Goal: Feedback & Contribution: Submit feedback/report problem

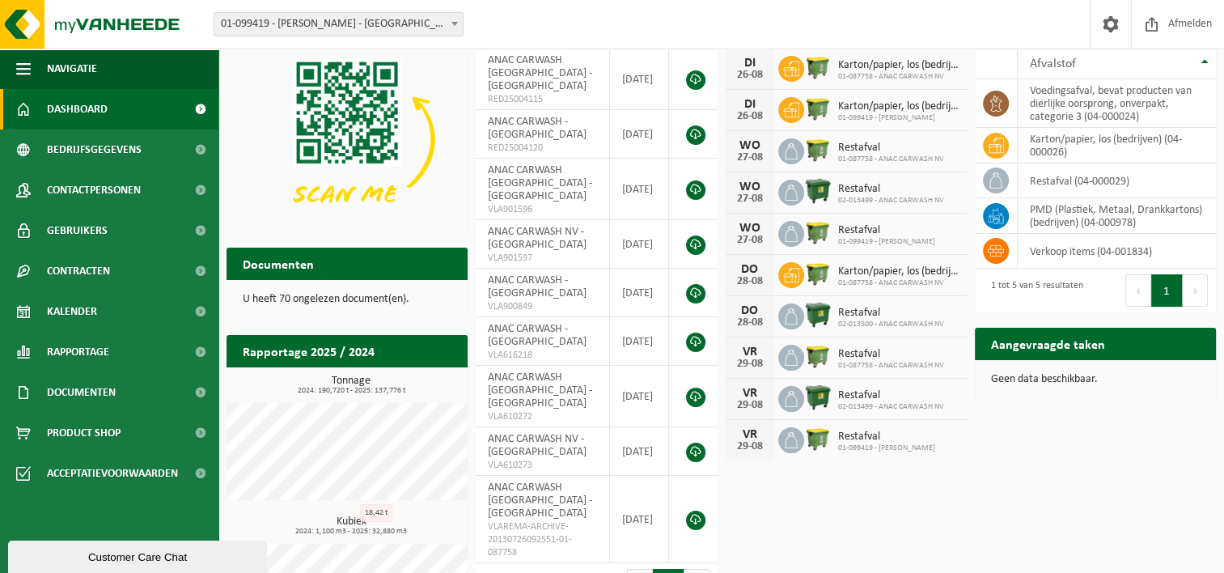
scroll to position [166, 0]
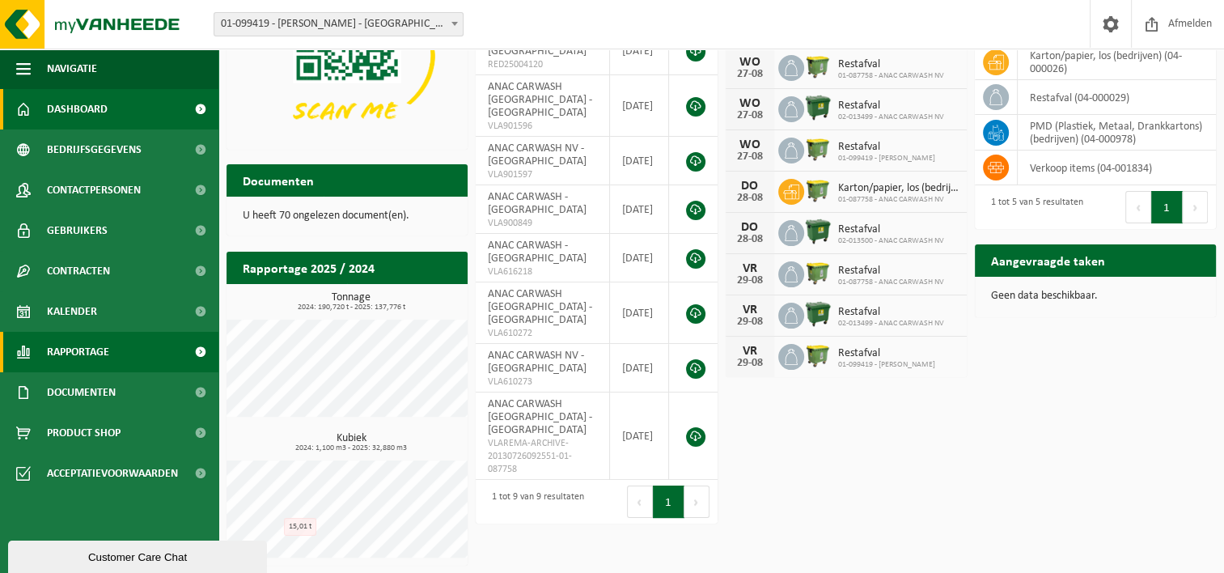
click at [69, 355] on span "Rapportage" at bounding box center [78, 352] width 62 height 40
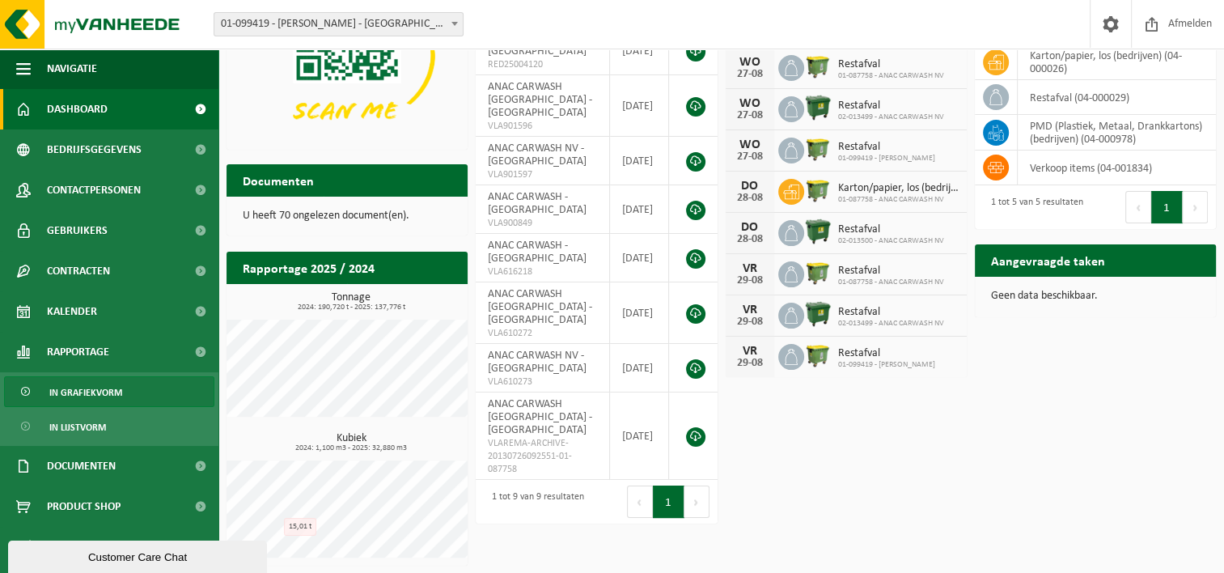
click at [116, 391] on span "In grafiekvorm" at bounding box center [85, 392] width 73 height 31
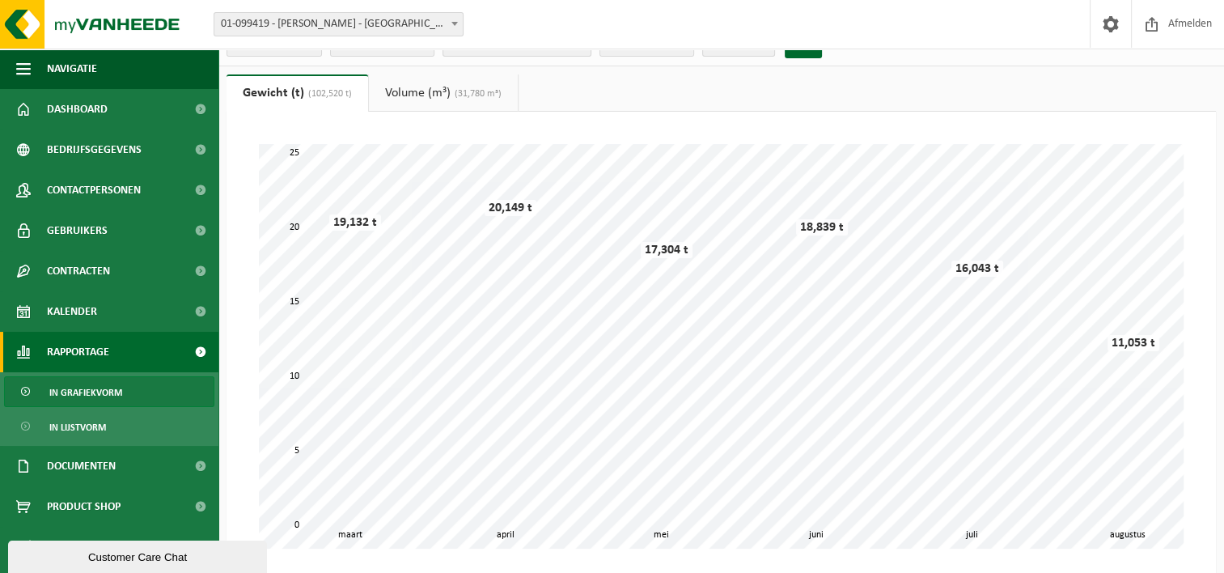
scroll to position [10, 0]
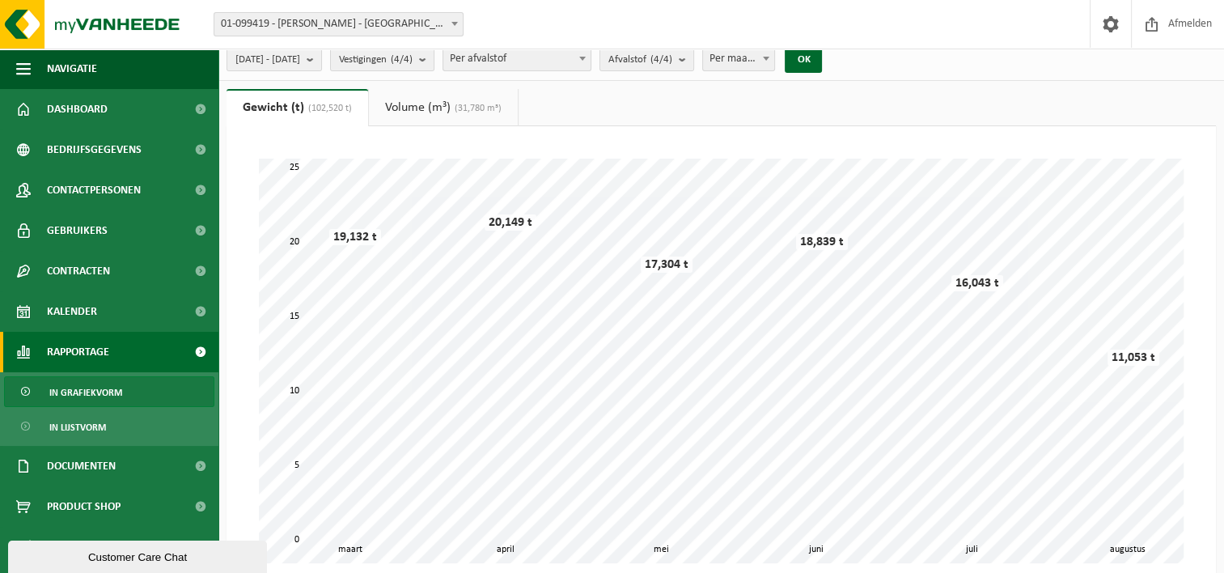
click at [438, 104] on link "Volume (m³) (31,780 m³)" at bounding box center [443, 107] width 149 height 37
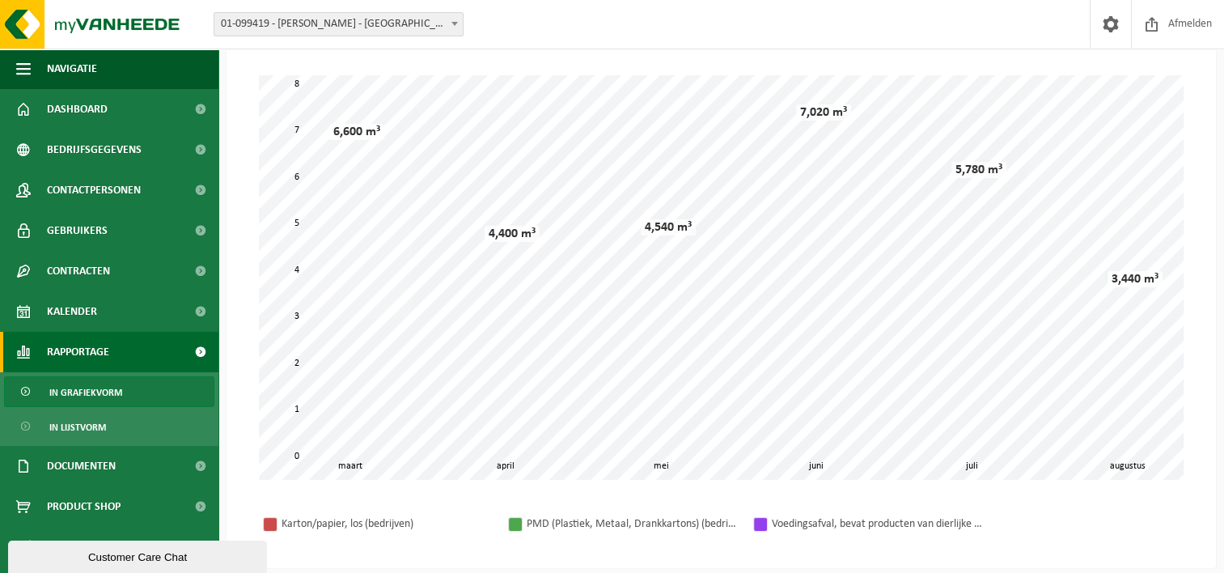
scroll to position [91, 0]
click at [432, 26] on span "01-099419 - [PERSON_NAME] - [GEOGRAPHIC_DATA]" at bounding box center [338, 24] width 248 height 23
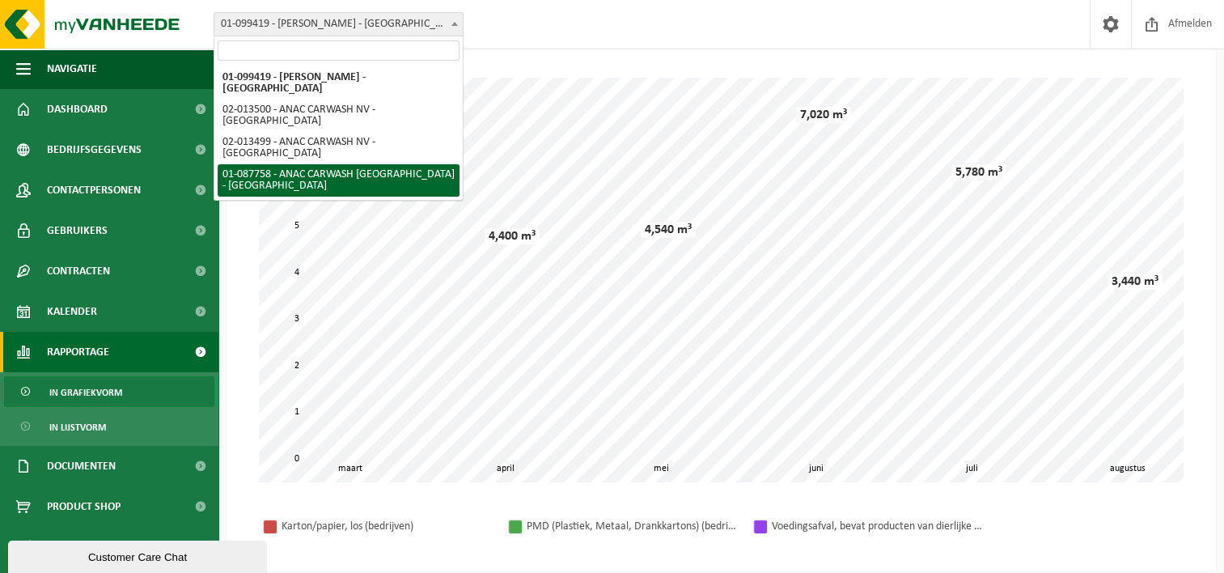
select select "4897"
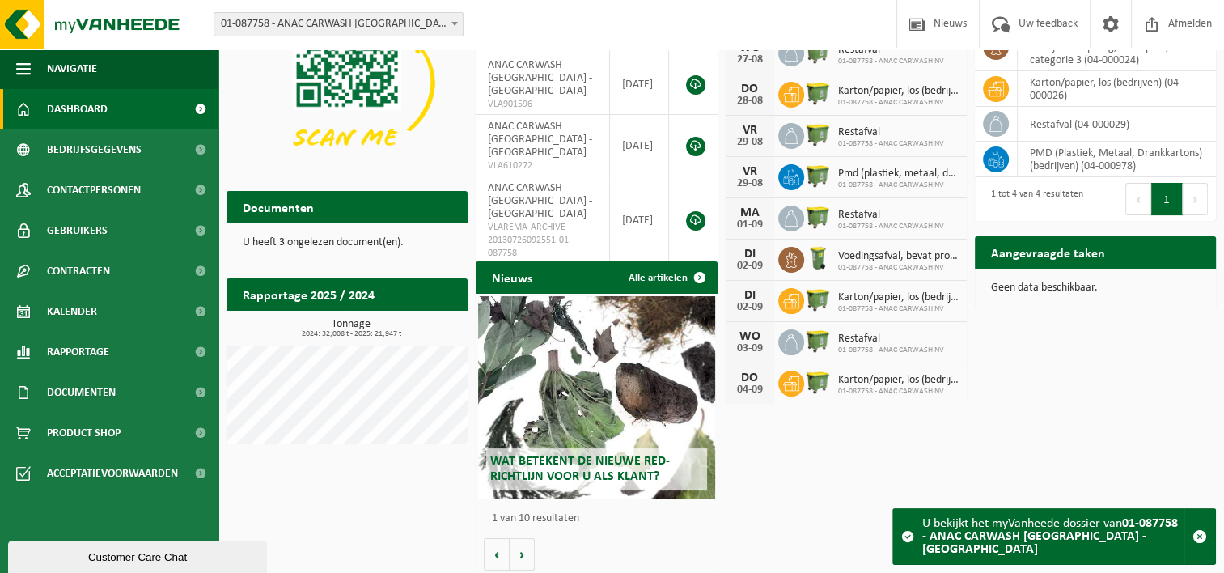
scroll to position [104, 0]
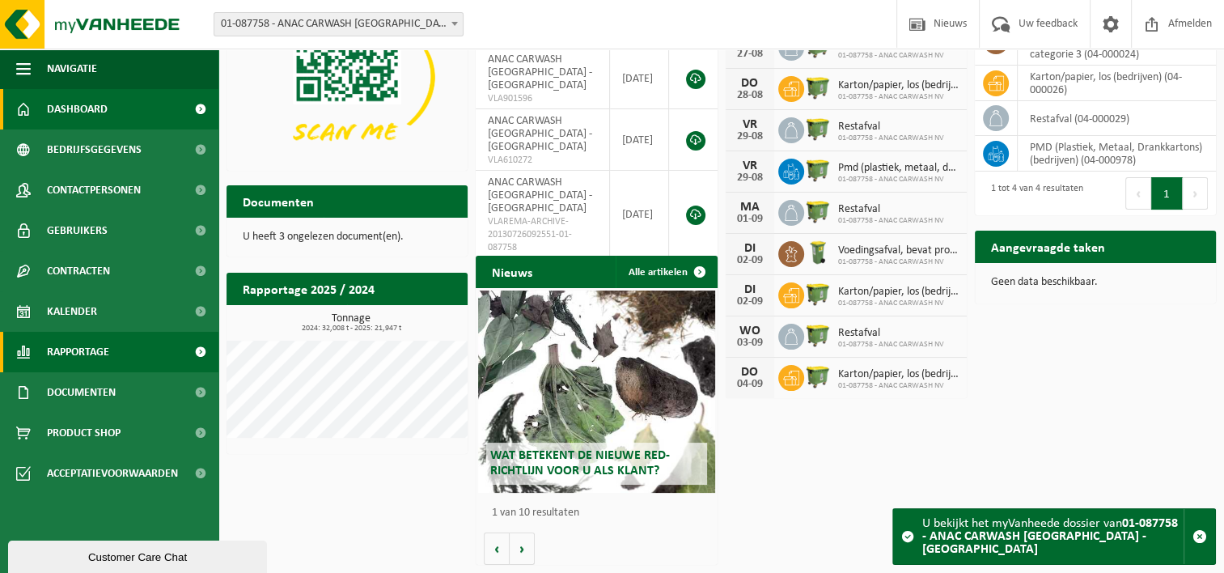
click at [98, 350] on span "Rapportage" at bounding box center [78, 352] width 62 height 40
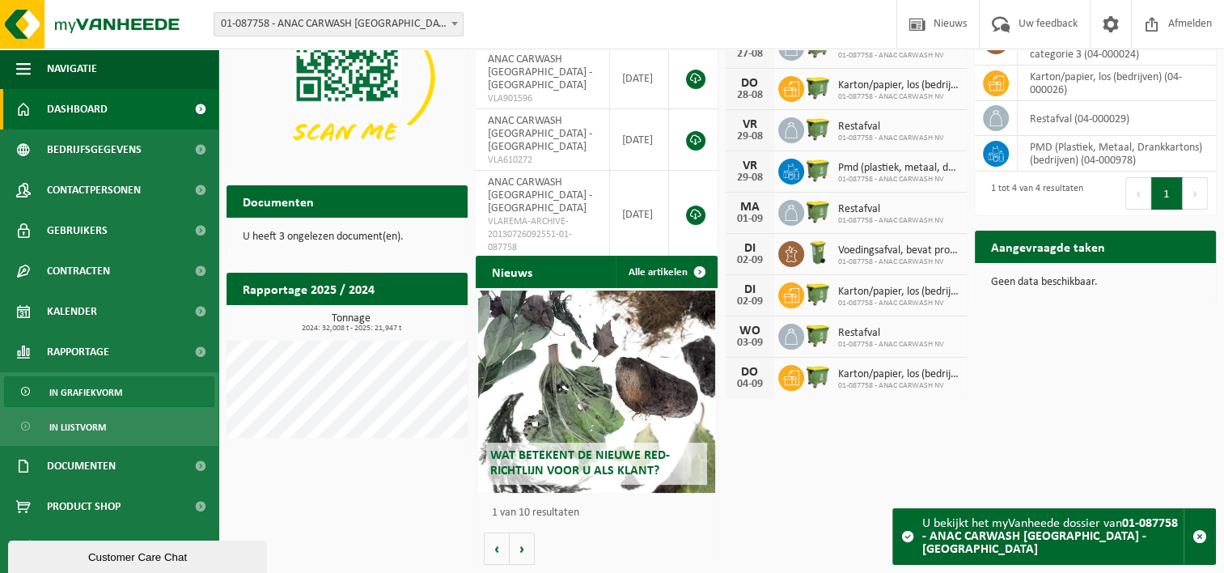
click at [118, 385] on span "In grafiekvorm" at bounding box center [85, 392] width 73 height 31
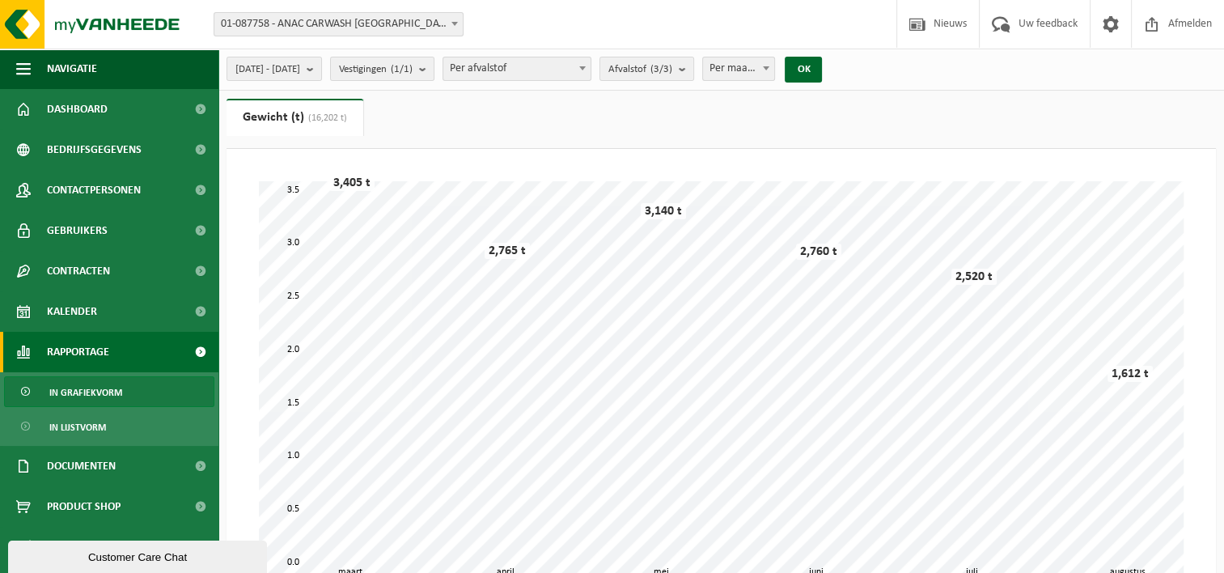
click at [590, 66] on span "Per afvalstof" at bounding box center [516, 68] width 147 height 23
click at [802, 101] on ul "Gewicht (t) (16,202 t) Volume (m³)" at bounding box center [720, 124] width 989 height 50
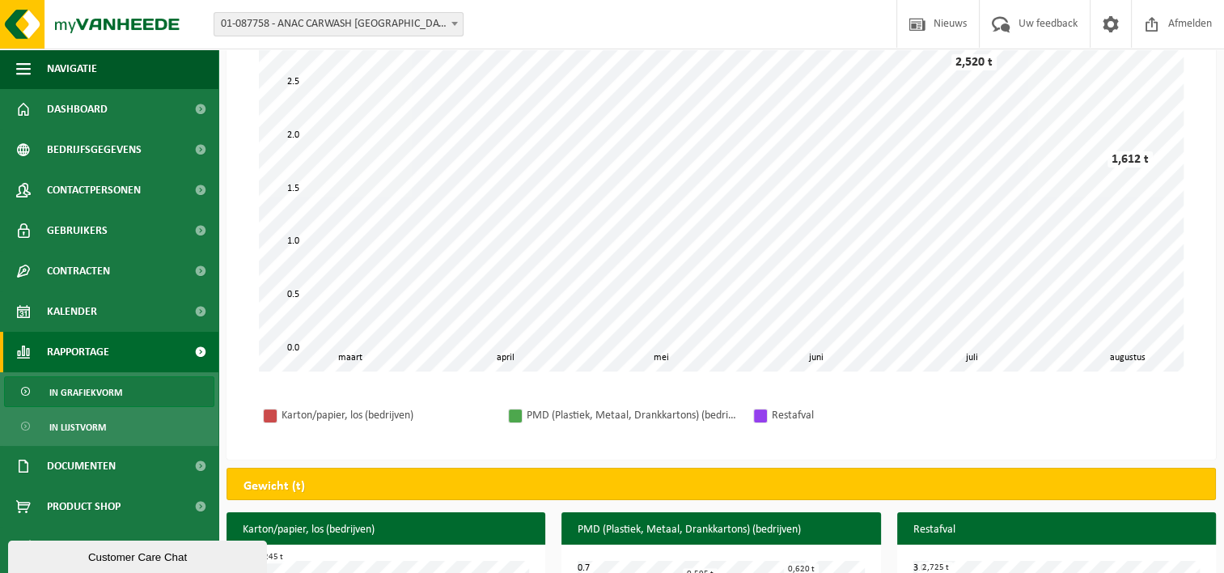
scroll to position [243, 0]
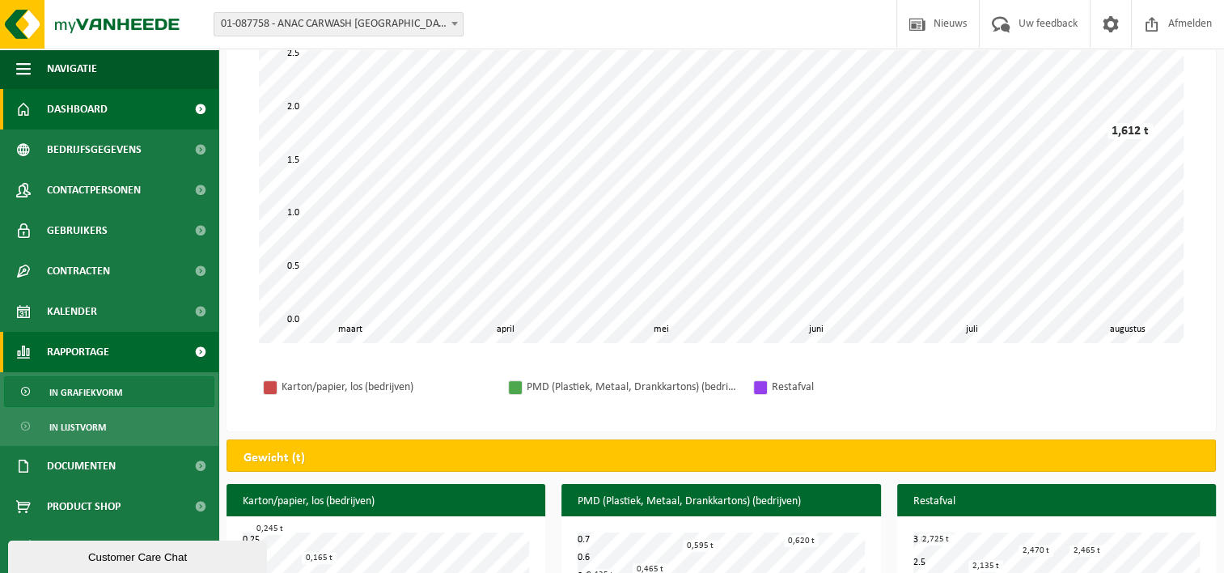
click at [120, 111] on link "Dashboard" at bounding box center [109, 109] width 218 height 40
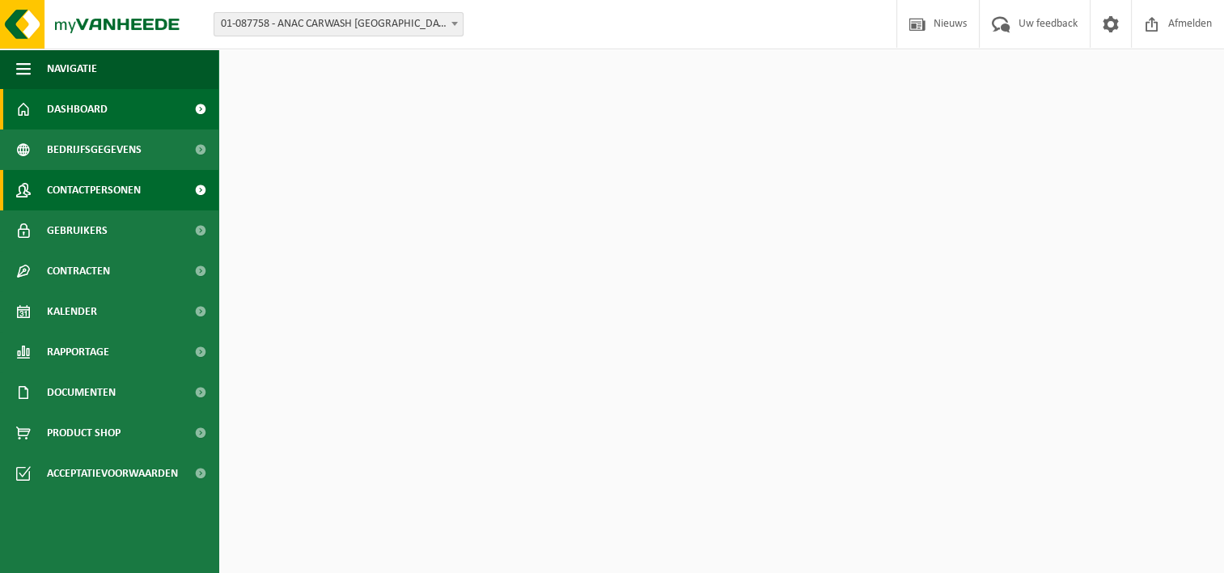
click at [118, 183] on span "Contactpersonen" at bounding box center [94, 190] width 94 height 40
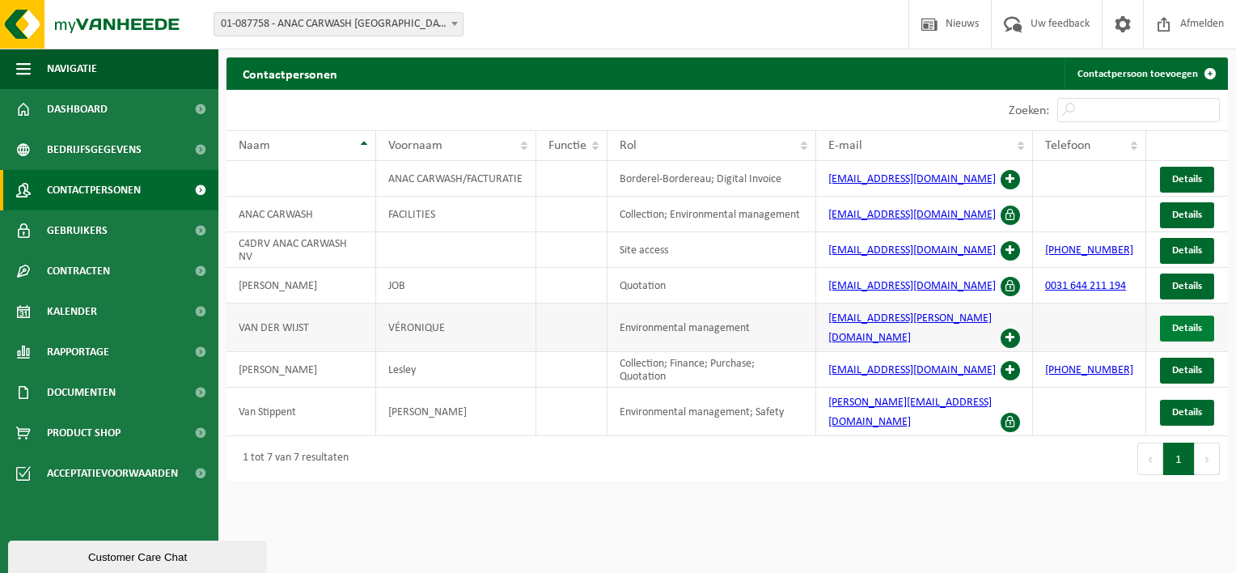
click at [1184, 323] on span "Details" at bounding box center [1187, 328] width 30 height 11
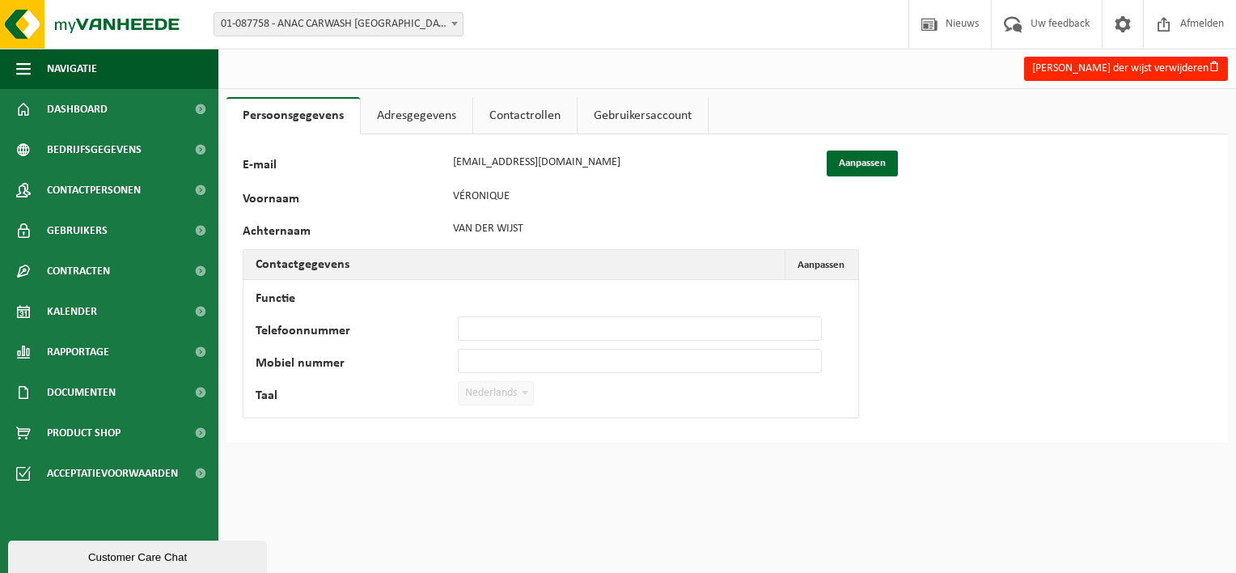
click at [524, 127] on link "Contactrollen" at bounding box center [525, 115] width 104 height 37
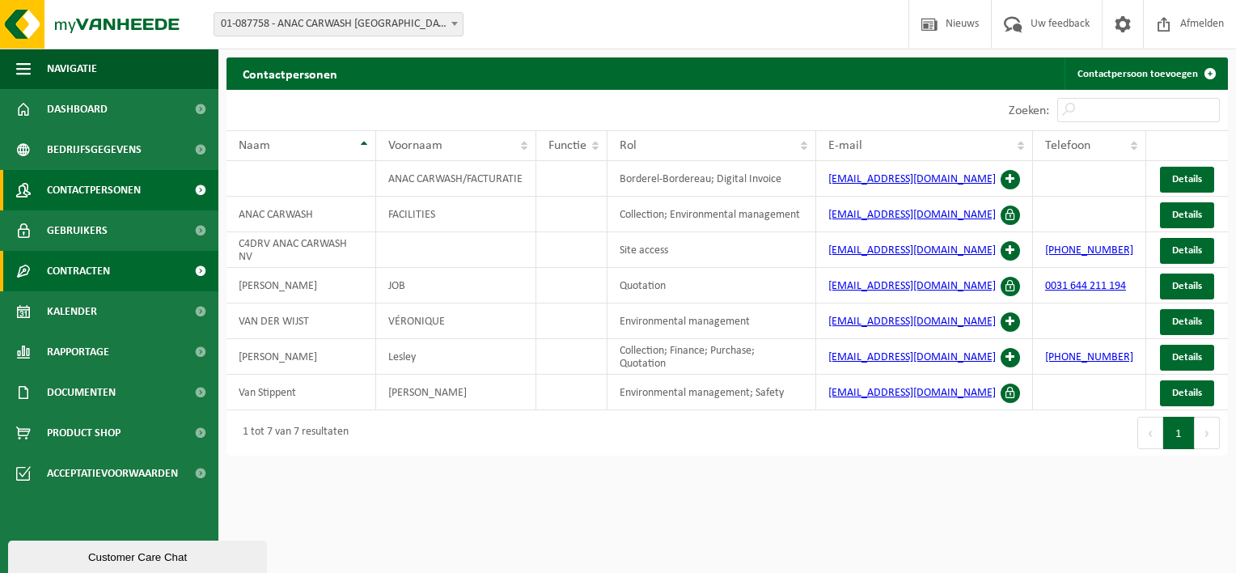
click at [109, 272] on span "Contracten" at bounding box center [78, 271] width 63 height 40
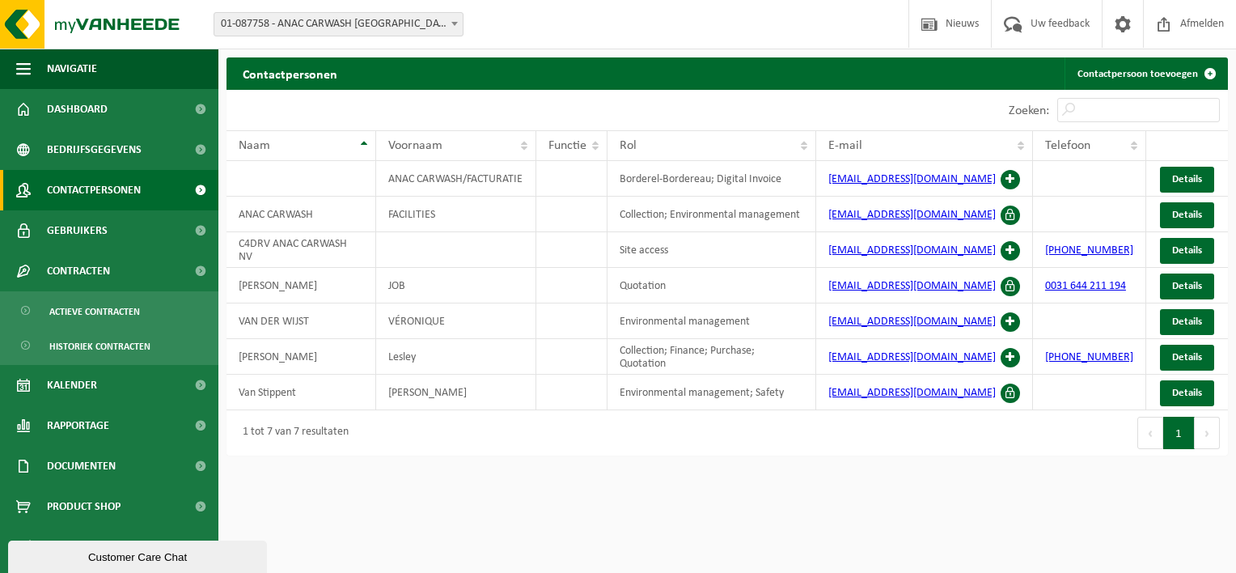
click at [444, 505] on html "Vestiging: 01-099419 - ANAC CARWASH - WILRIJK 02-013500 - ANAC CARWASH NV - BOR…" at bounding box center [618, 286] width 1236 height 573
click at [1044, 27] on span "Uw feedback" at bounding box center [1059, 24] width 67 height 48
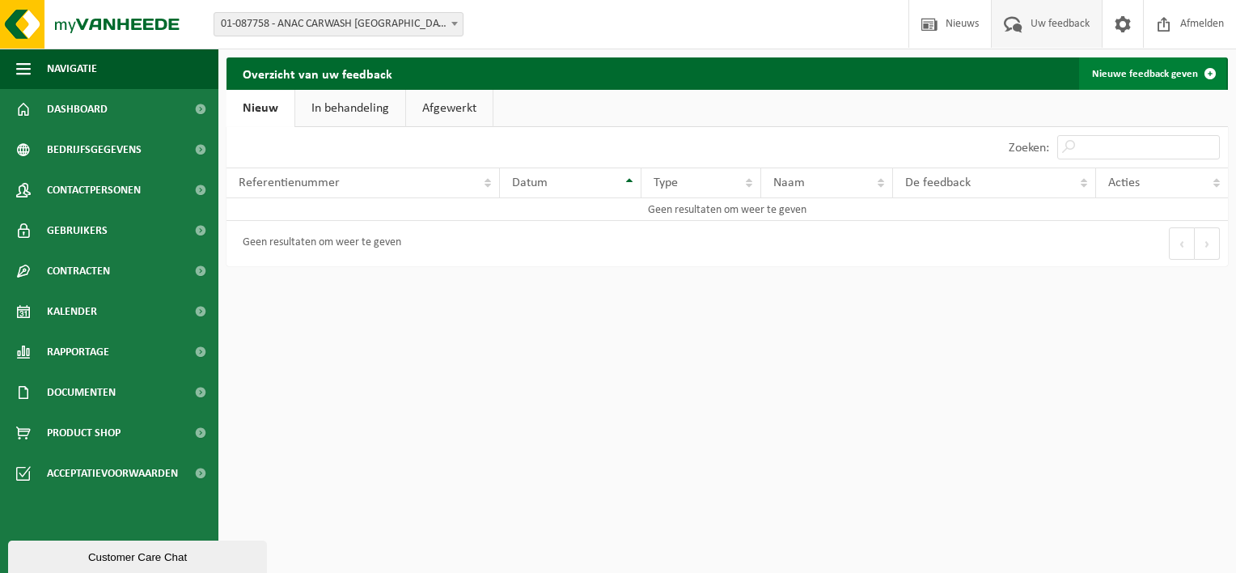
click at [1173, 71] on link "Nieuwe feedback geven" at bounding box center [1152, 73] width 147 height 32
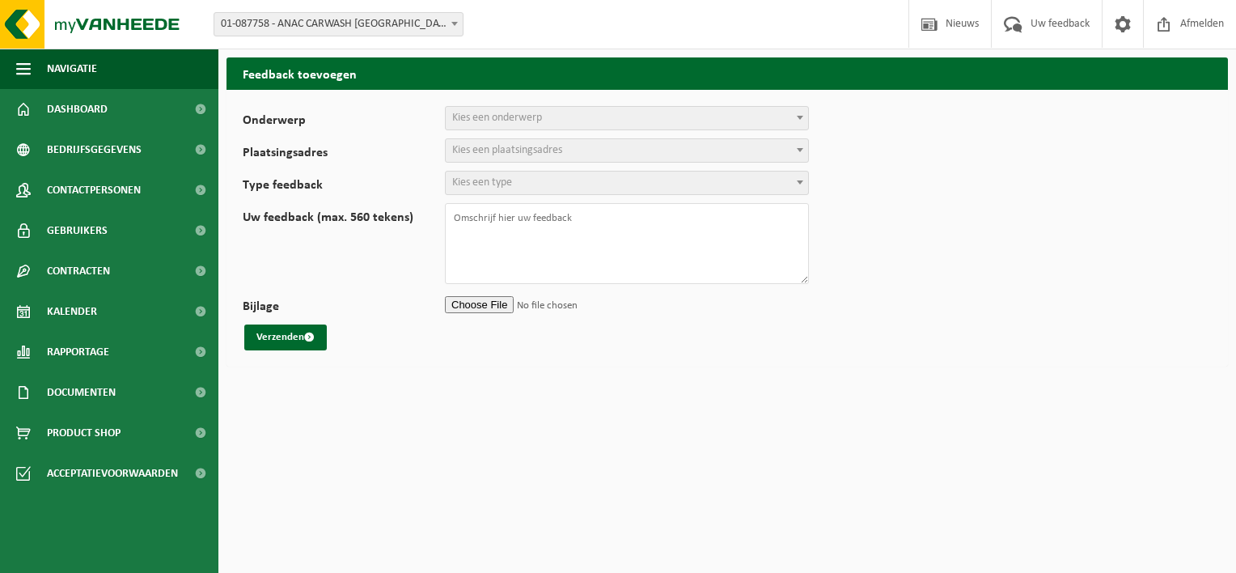
select select
click at [488, 116] on span "Kies een onderwerp" at bounding box center [497, 118] width 90 height 12
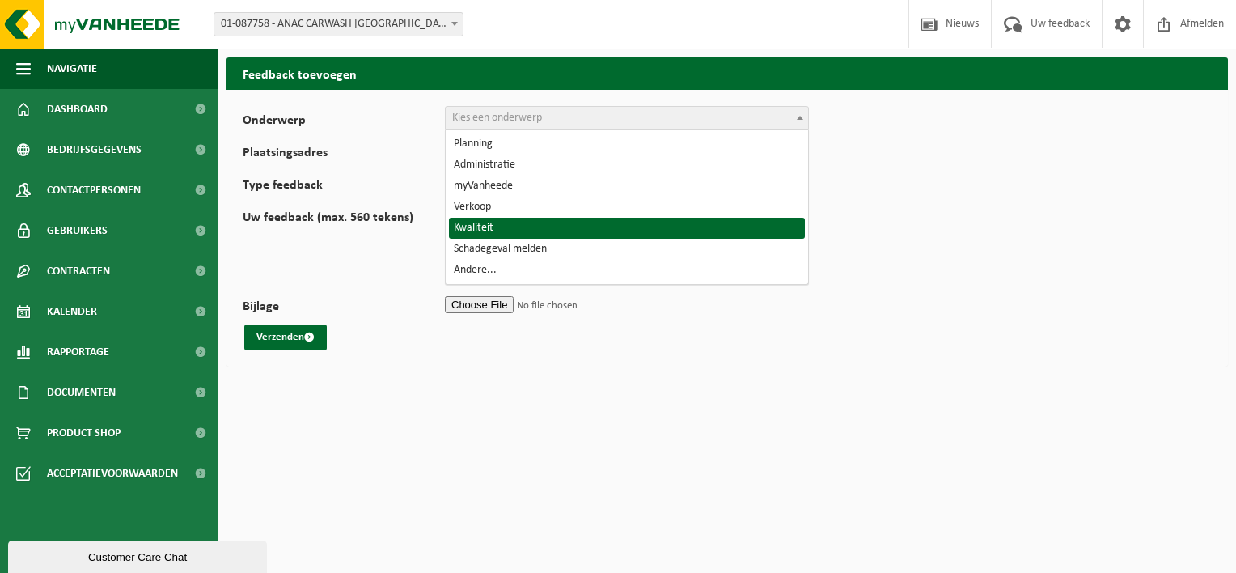
select select "25"
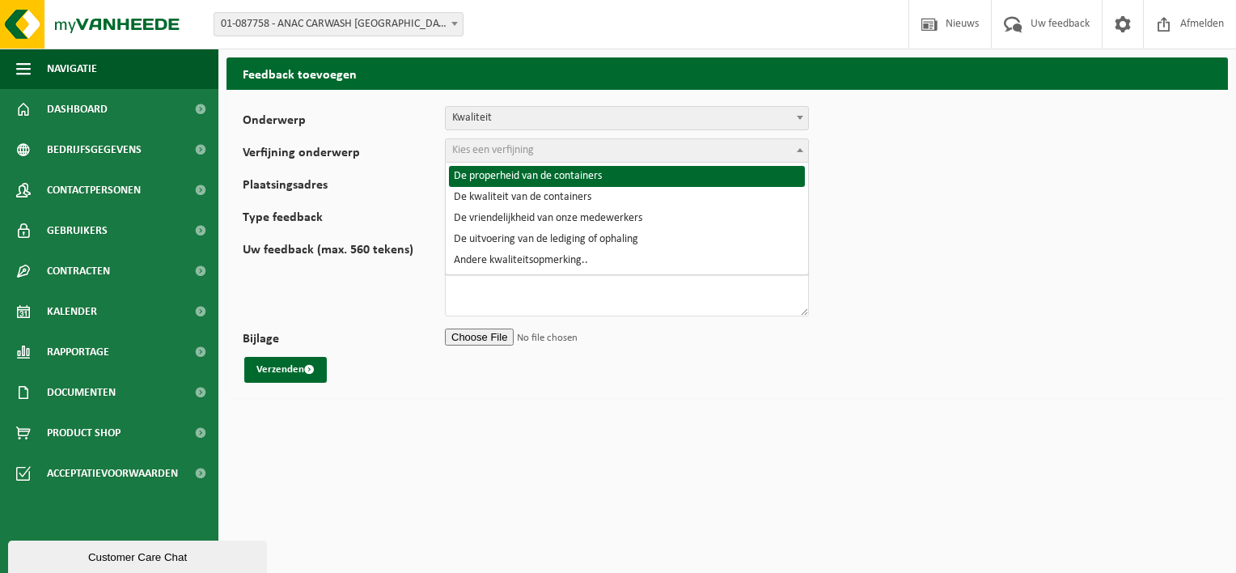
click at [512, 144] on span "Kies een verfijning" at bounding box center [493, 150] width 82 height 12
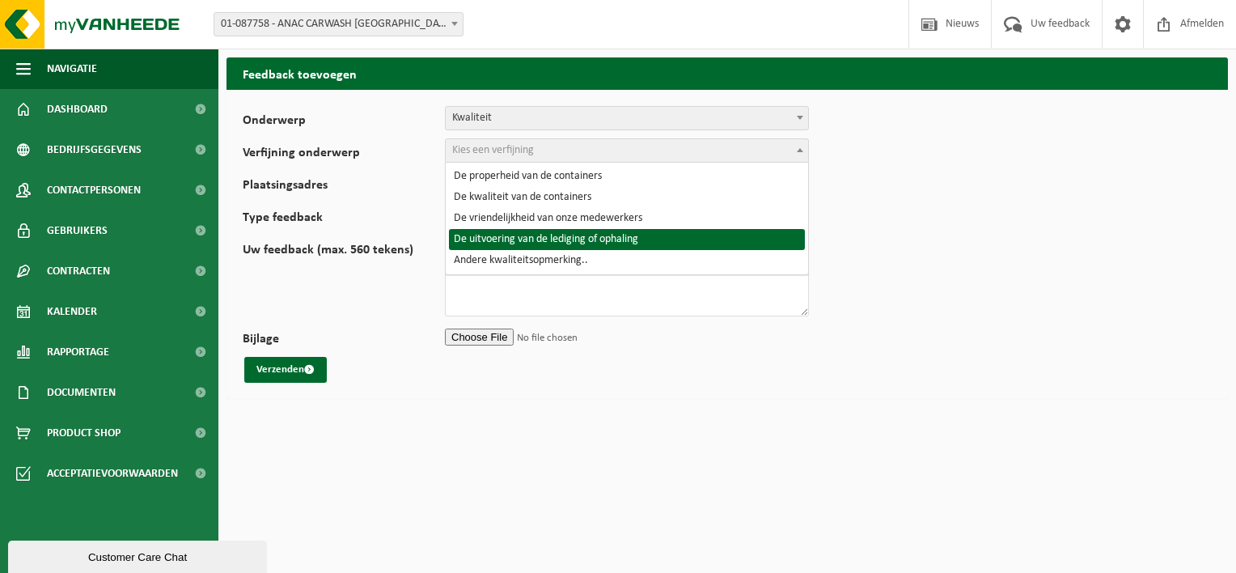
select select "29"
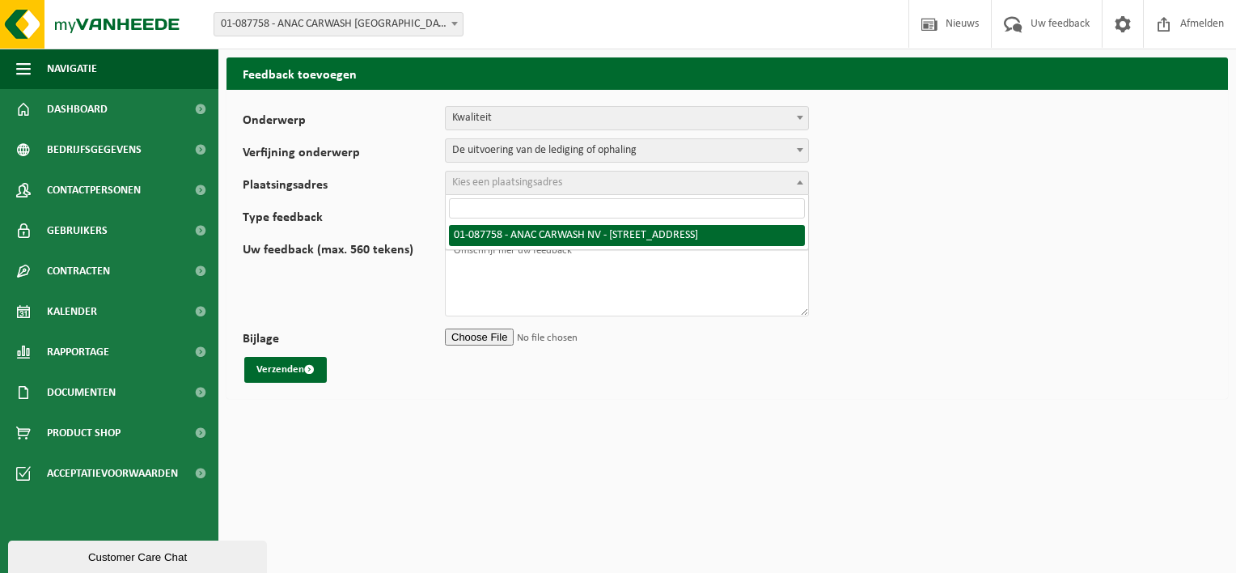
click at [527, 185] on span "Kies een plaatsingsadres" at bounding box center [507, 182] width 110 height 12
select select "4897"
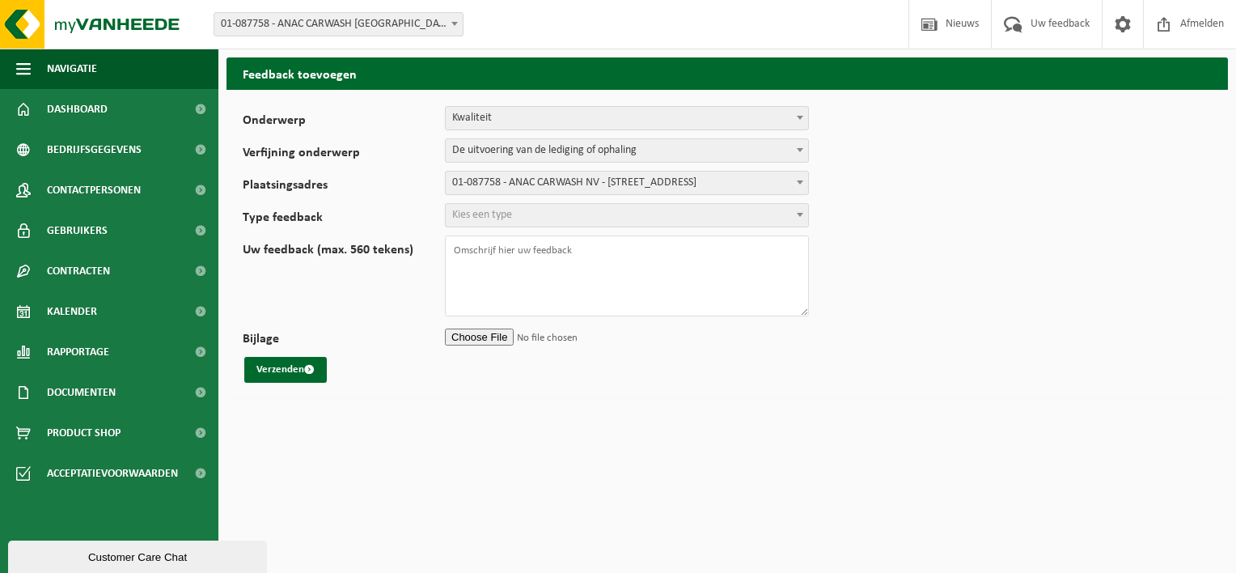
click at [501, 220] on span "Kies een type" at bounding box center [482, 215] width 60 height 12
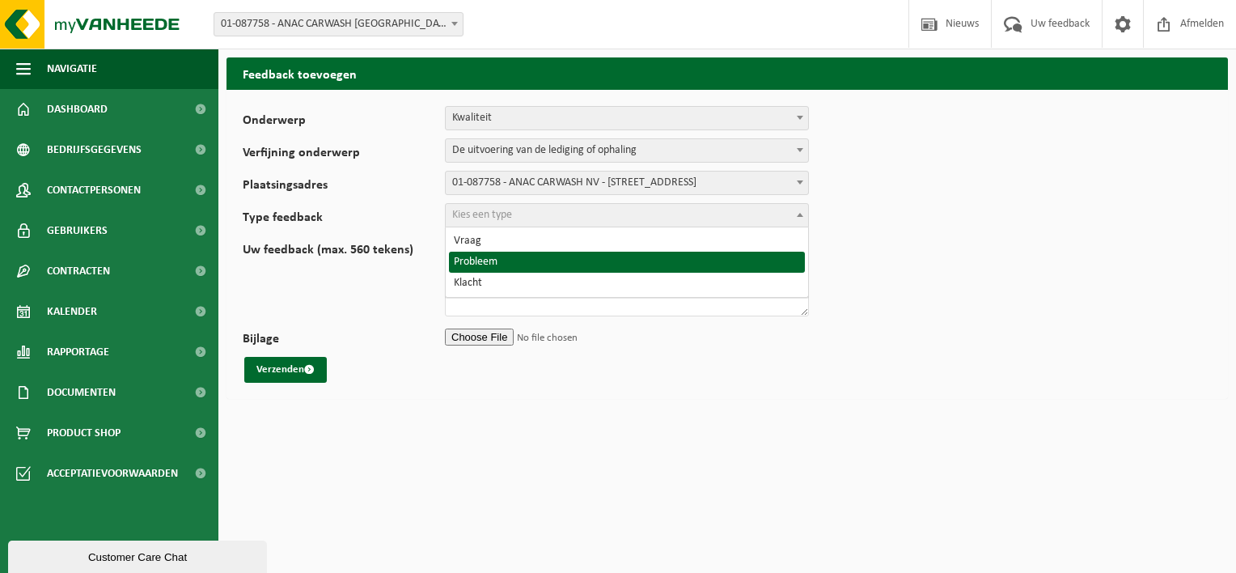
select select "ISS"
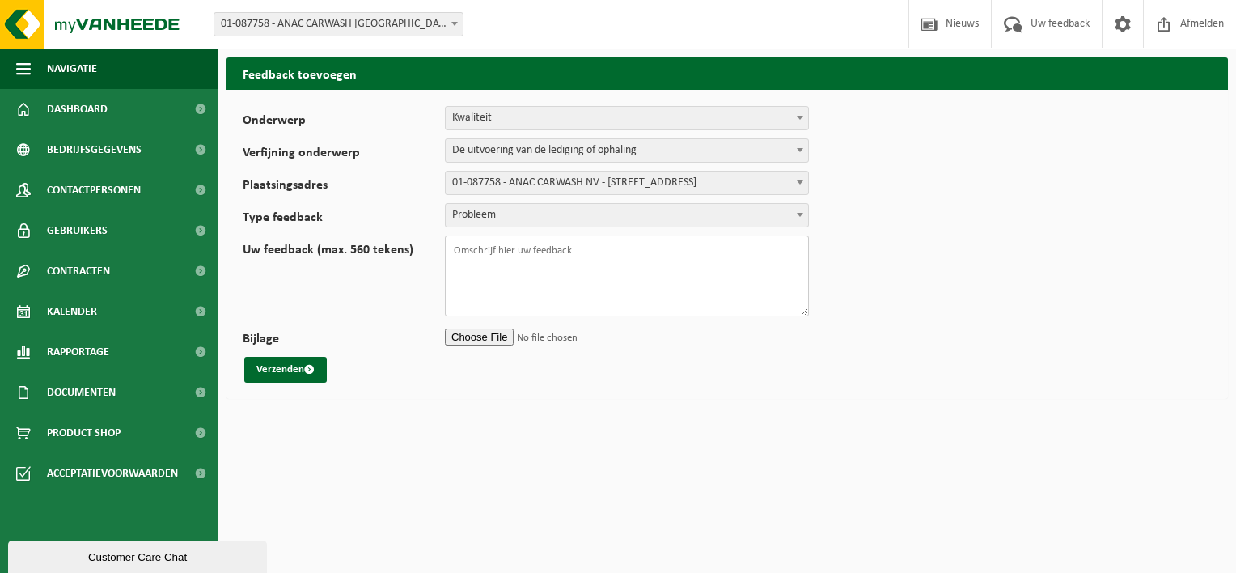
click at [477, 252] on textarea "Uw feedback (max. 560 tekens)" at bounding box center [627, 275] width 364 height 81
click at [670, 248] on textarea "Geachte heer/mevrouw, sinds een aantal weken" at bounding box center [627, 275] width 364 height 81
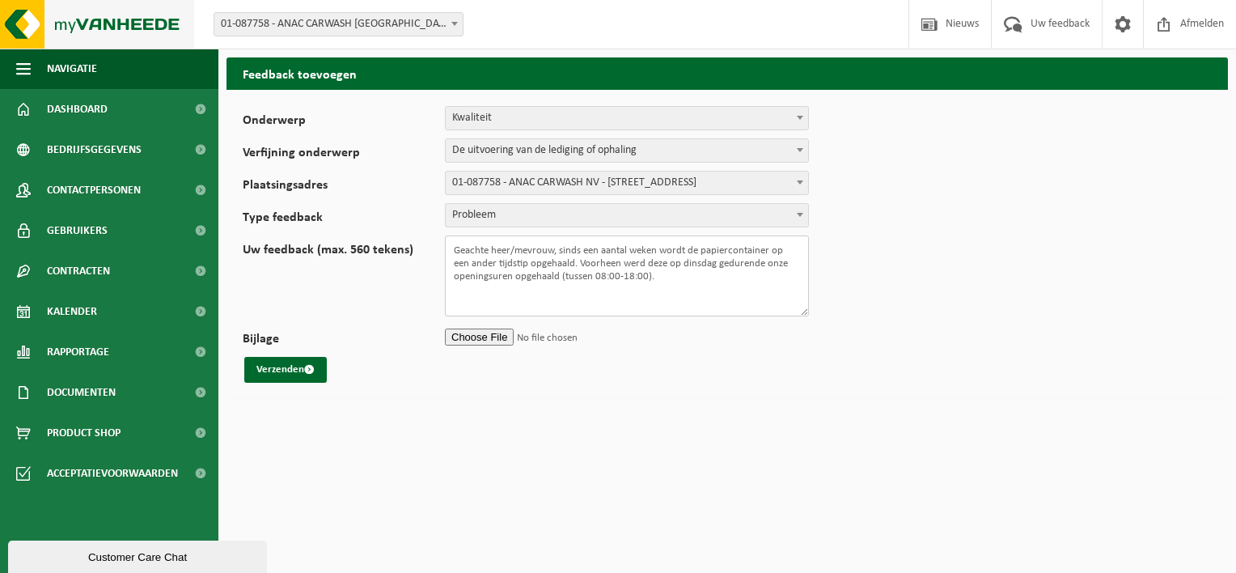
type textarea "Geachte heer/mevrouw, sinds een aantal weken wordt de papiercontainer op een an…"
